Goal: Find specific page/section: Find specific page/section

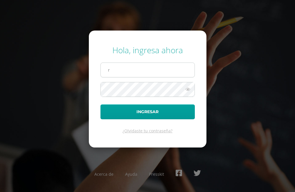
type input "[EMAIL_ADDRESS][DOMAIN_NAME]"
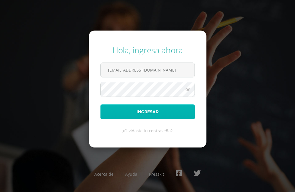
click at [174, 109] on button "Ingresar" at bounding box center [147, 111] width 94 height 15
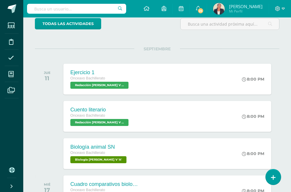
scroll to position [58, 0]
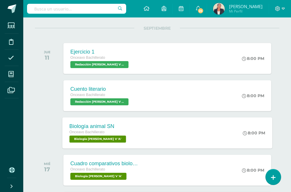
click at [89, 124] on div "Biología animal SN" at bounding box center [98, 126] width 58 height 6
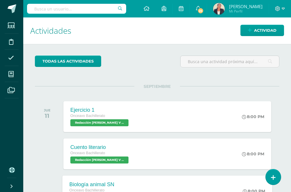
scroll to position [0, 0]
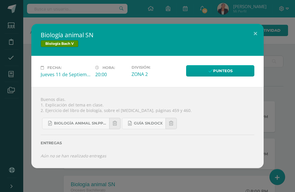
click at [280, 44] on div "Biología animal SN Biología [PERSON_NAME] V Fecha: [DATE] Hora: 20:00 División:" at bounding box center [147, 96] width 290 height 144
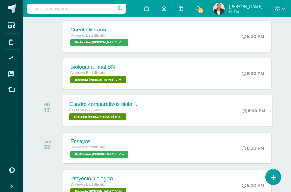
scroll to position [116, 0]
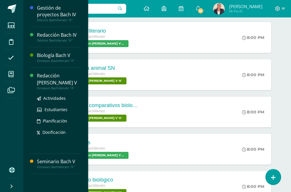
click at [69, 76] on div "Redacción [PERSON_NAME] V" at bounding box center [59, 78] width 44 height 13
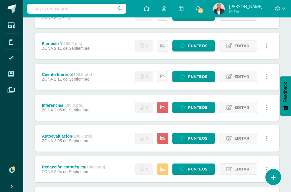
scroll to position [145, 0]
